Goal: Transaction & Acquisition: Obtain resource

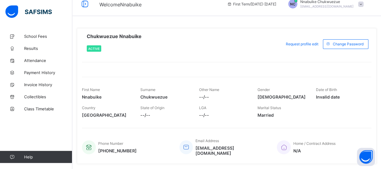
scroll to position [22, 0]
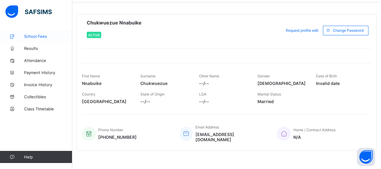
click at [40, 35] on span "School Fees" at bounding box center [48, 36] width 48 height 5
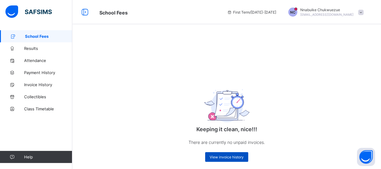
click at [239, 159] on span "View invoice history" at bounding box center [227, 156] width 34 height 5
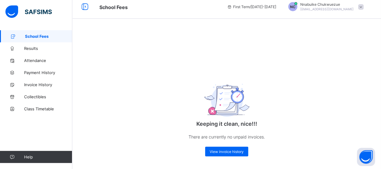
scroll to position [8, 0]
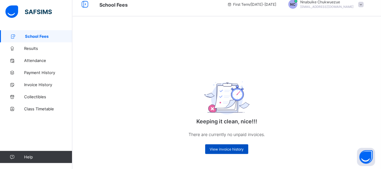
click at [228, 149] on span "View invoice history" at bounding box center [227, 149] width 34 height 5
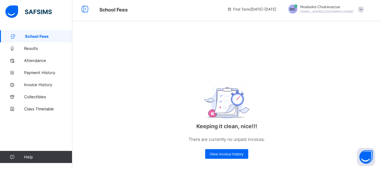
scroll to position [0, 0]
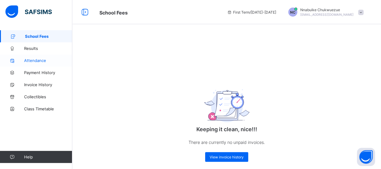
click at [41, 61] on span "Attendance" at bounding box center [48, 60] width 48 height 5
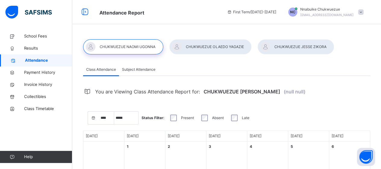
select select "****"
select select "*"
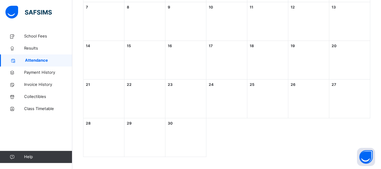
scroll to position [180, 0]
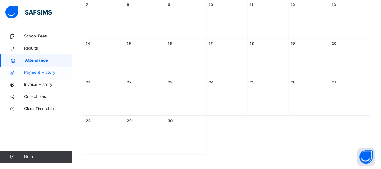
click at [47, 72] on span "Payment History" at bounding box center [48, 72] width 48 height 6
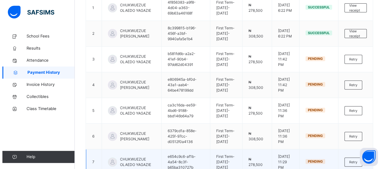
scroll to position [64, 0]
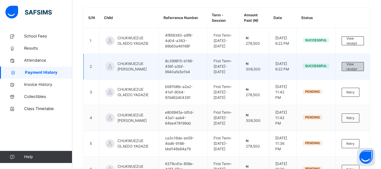
click at [352, 69] on span "View receipt" at bounding box center [353, 67] width 13 height 10
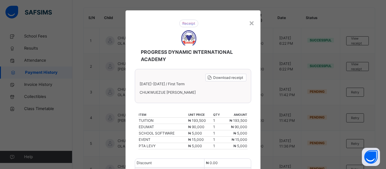
scroll to position [0, 0]
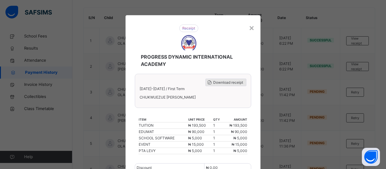
click at [227, 83] on span "Download receipt" at bounding box center [228, 82] width 30 height 5
click at [250, 27] on div "×" at bounding box center [252, 27] width 6 height 13
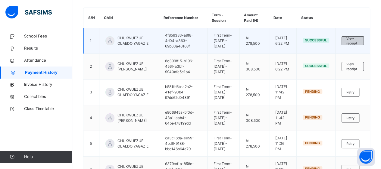
click at [352, 39] on span "View receipt" at bounding box center [353, 41] width 13 height 10
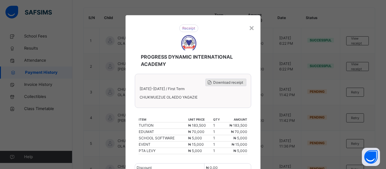
click at [226, 82] on span "Download receipt" at bounding box center [228, 82] width 30 height 5
click at [249, 29] on div "×" at bounding box center [252, 27] width 6 height 13
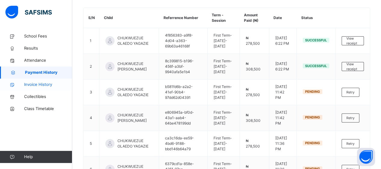
click at [41, 84] on span "Invoice History" at bounding box center [48, 84] width 48 height 6
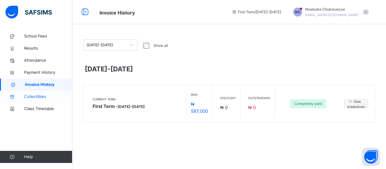
click at [42, 92] on link "Collectibles" at bounding box center [36, 96] width 72 height 12
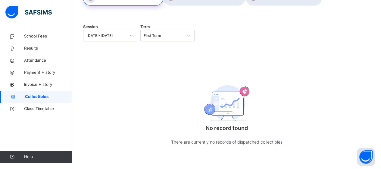
scroll to position [54, 0]
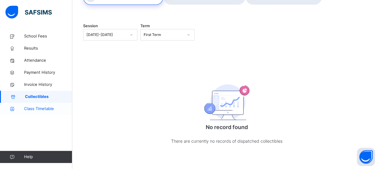
click at [39, 109] on span "Class Timetable" at bounding box center [48, 109] width 48 height 6
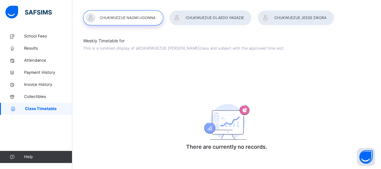
scroll to position [29, 0]
click at [29, 35] on span "School Fees" at bounding box center [48, 36] width 48 height 6
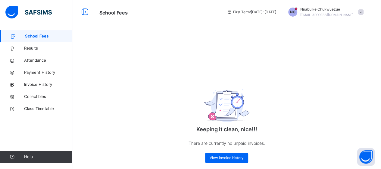
click at [364, 11] on span at bounding box center [360, 11] width 5 height 5
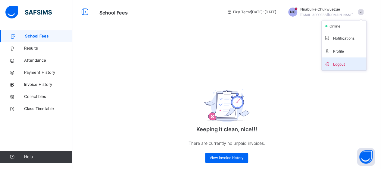
click at [340, 63] on span "Logout" at bounding box center [344, 64] width 40 height 8
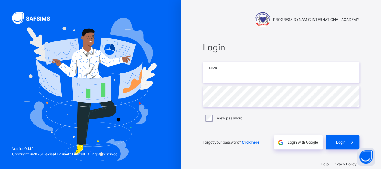
type input "**********"
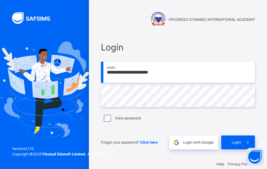
click at [66, 12] on div at bounding box center [44, 89] width 89 height 178
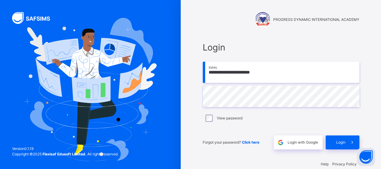
drag, startPoint x: 368, startPoint y: 1, endPoint x: 194, endPoint y: 17, distance: 174.1
click at [194, 17] on div "**********" at bounding box center [281, 89] width 181 height 178
click at [218, 12] on div "PROGRESS DYNAMIC INTERNATIONAL ACADEMY" at bounding box center [281, 19] width 157 height 15
